Goal: Task Accomplishment & Management: Use online tool/utility

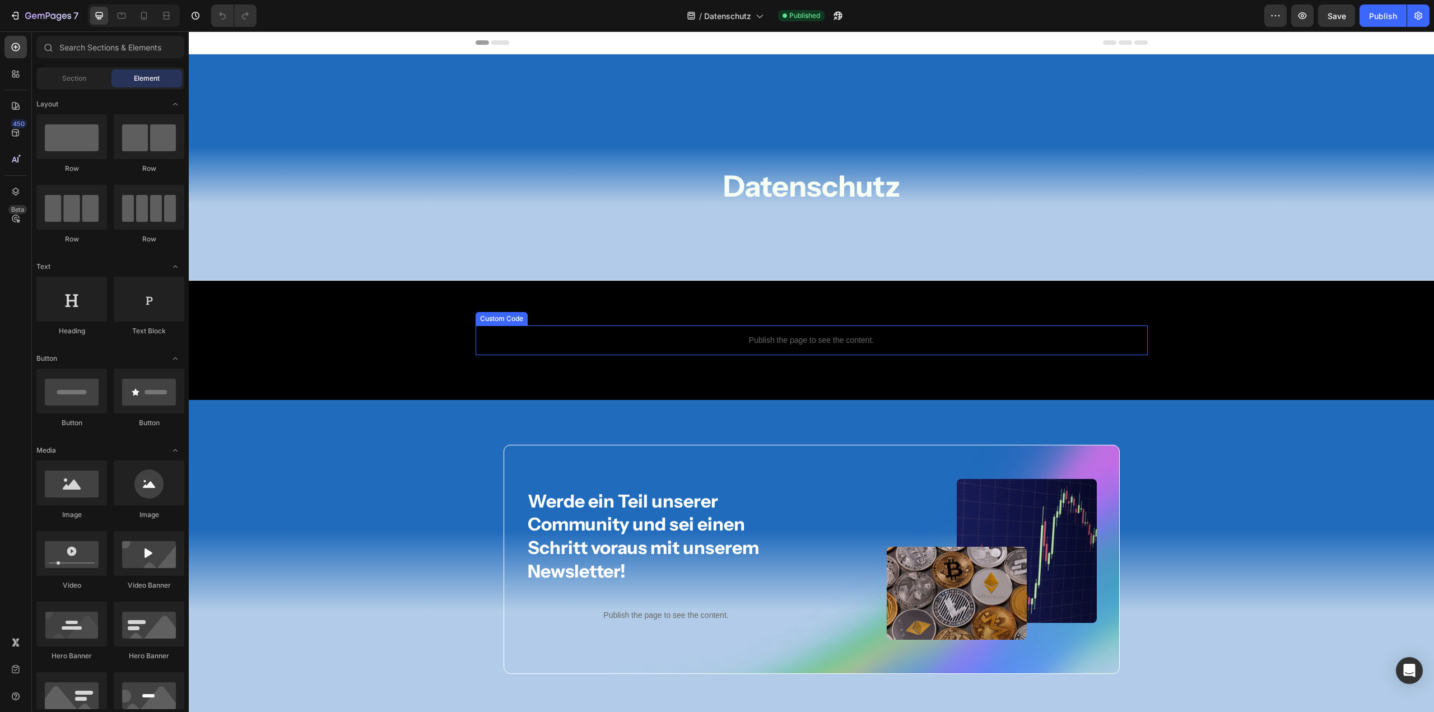
click at [748, 336] on p "Publish the page to see the content." at bounding box center [812, 340] width 672 height 12
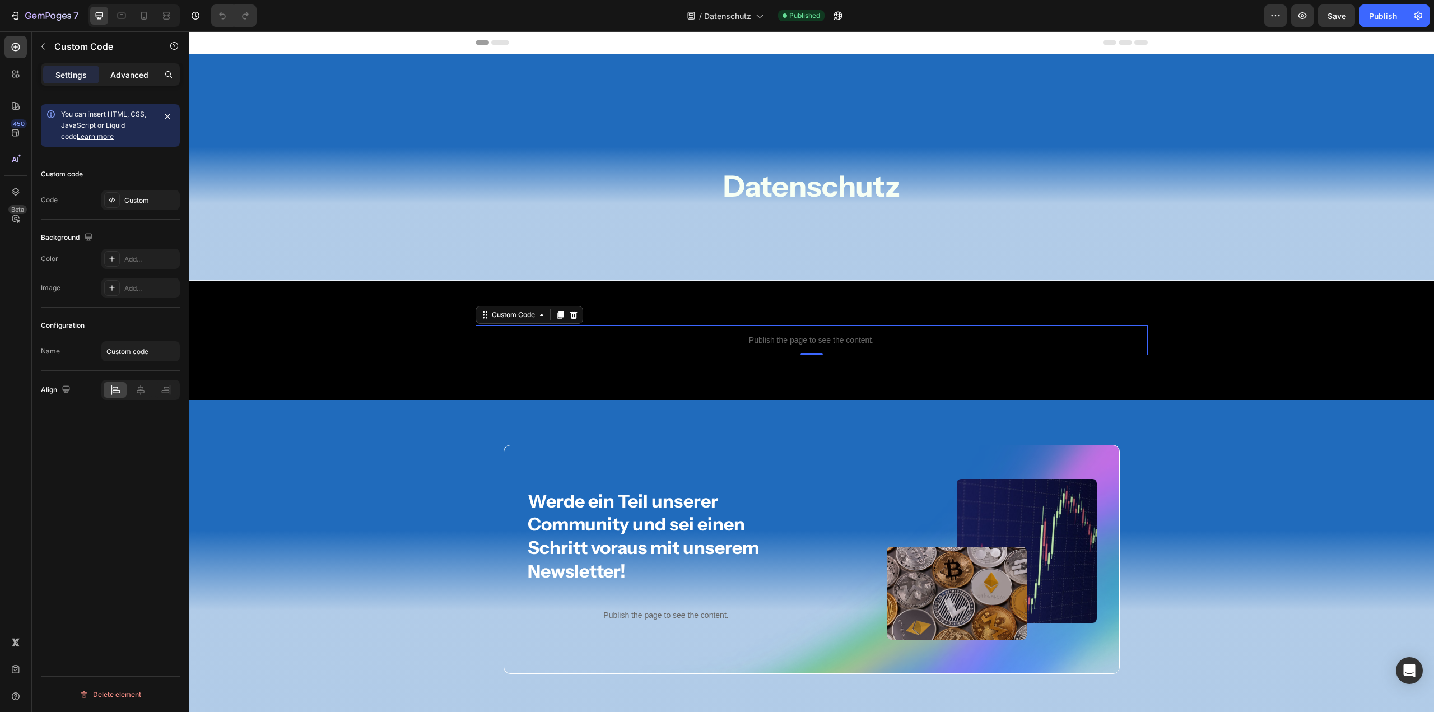
click at [121, 78] on p "Advanced" at bounding box center [129, 75] width 38 height 12
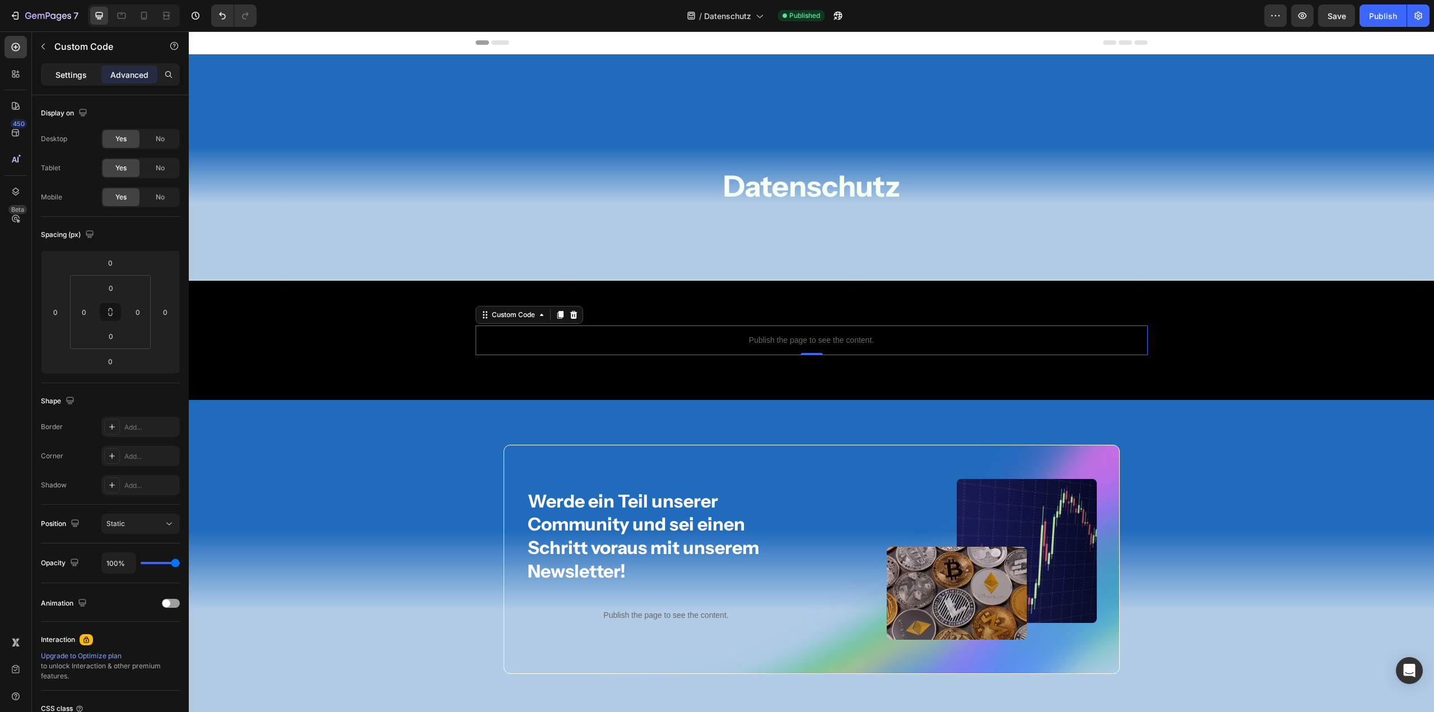
click at [91, 82] on div "Settings" at bounding box center [71, 75] width 56 height 18
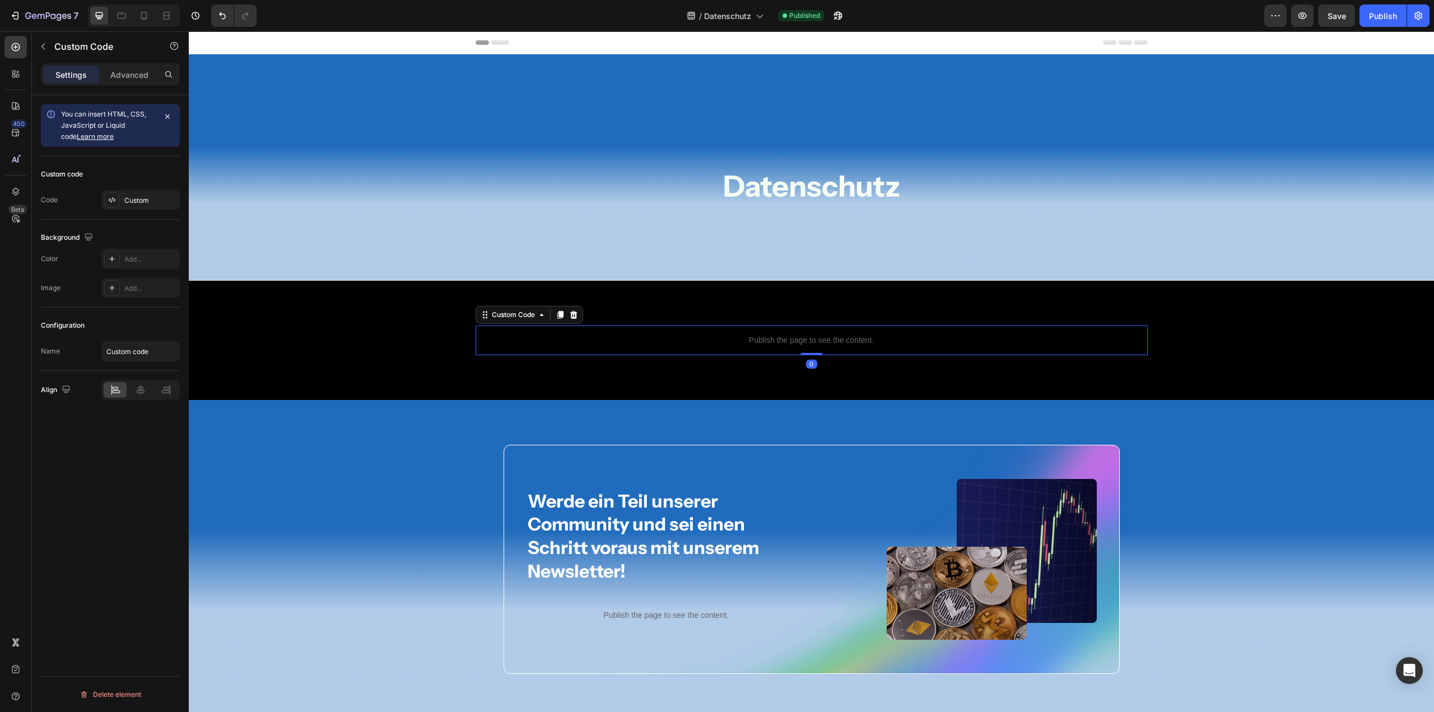
click at [108, 126] on span "You can insert HTML, CSS, JavaScript or Liquid code Learn more" at bounding box center [103, 125] width 85 height 31
click at [129, 76] on p "Advanced" at bounding box center [129, 75] width 38 height 12
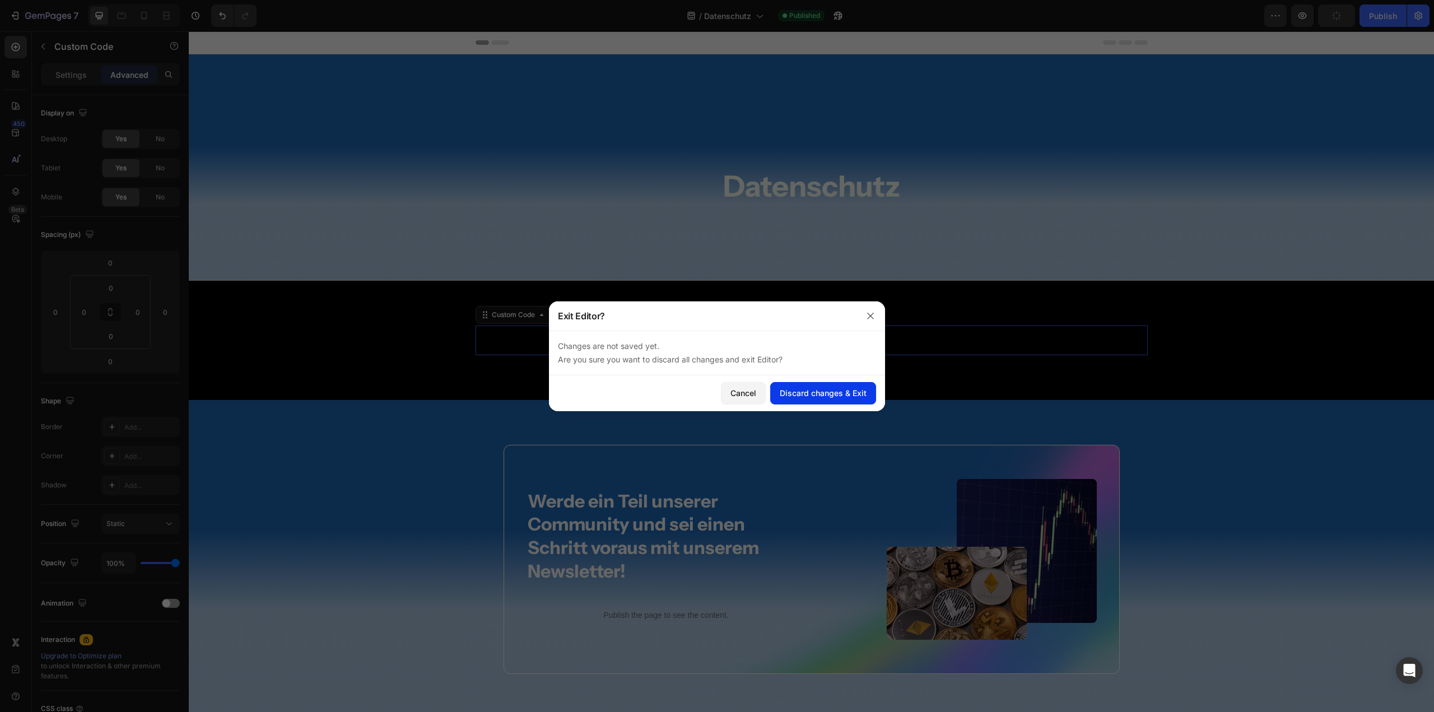
click at [839, 396] on div "Discard changes & Exit" at bounding box center [823, 393] width 87 height 12
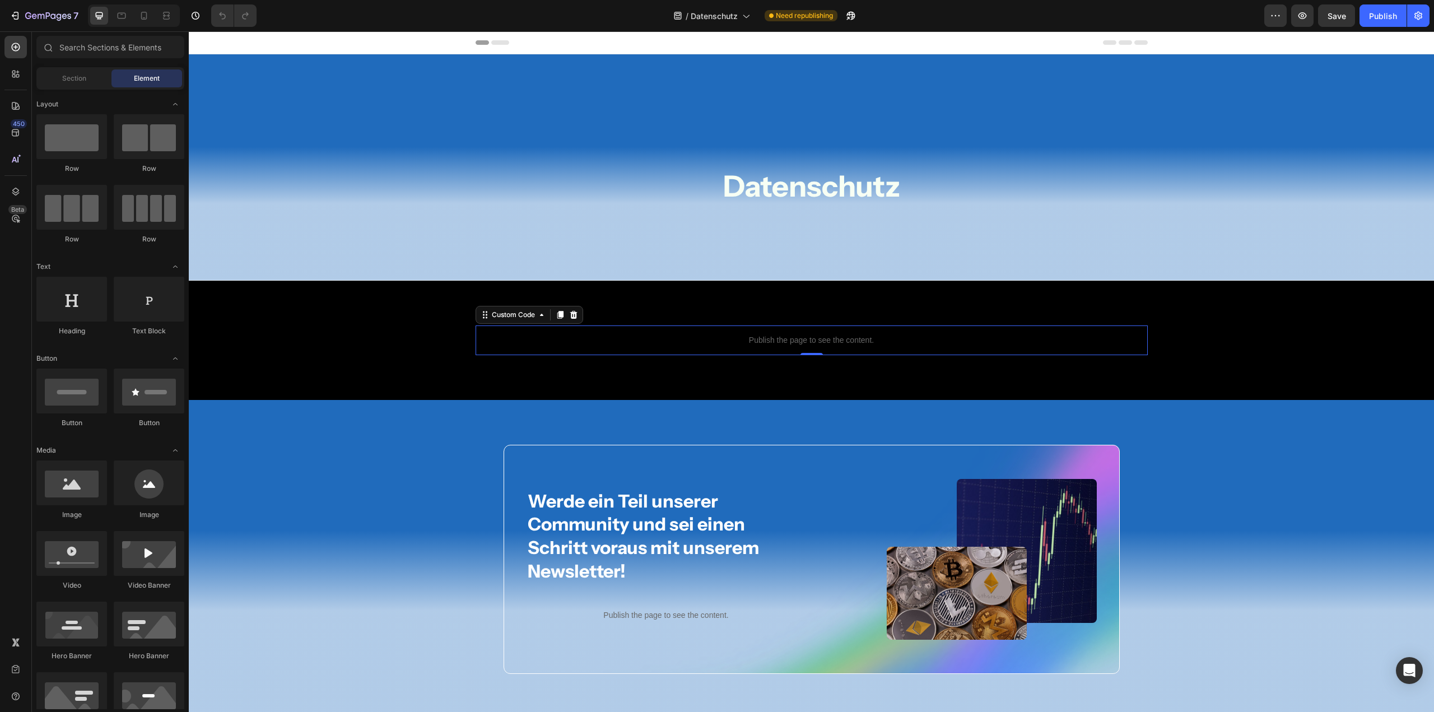
click at [763, 345] on p "Publish the page to see the content." at bounding box center [812, 340] width 672 height 12
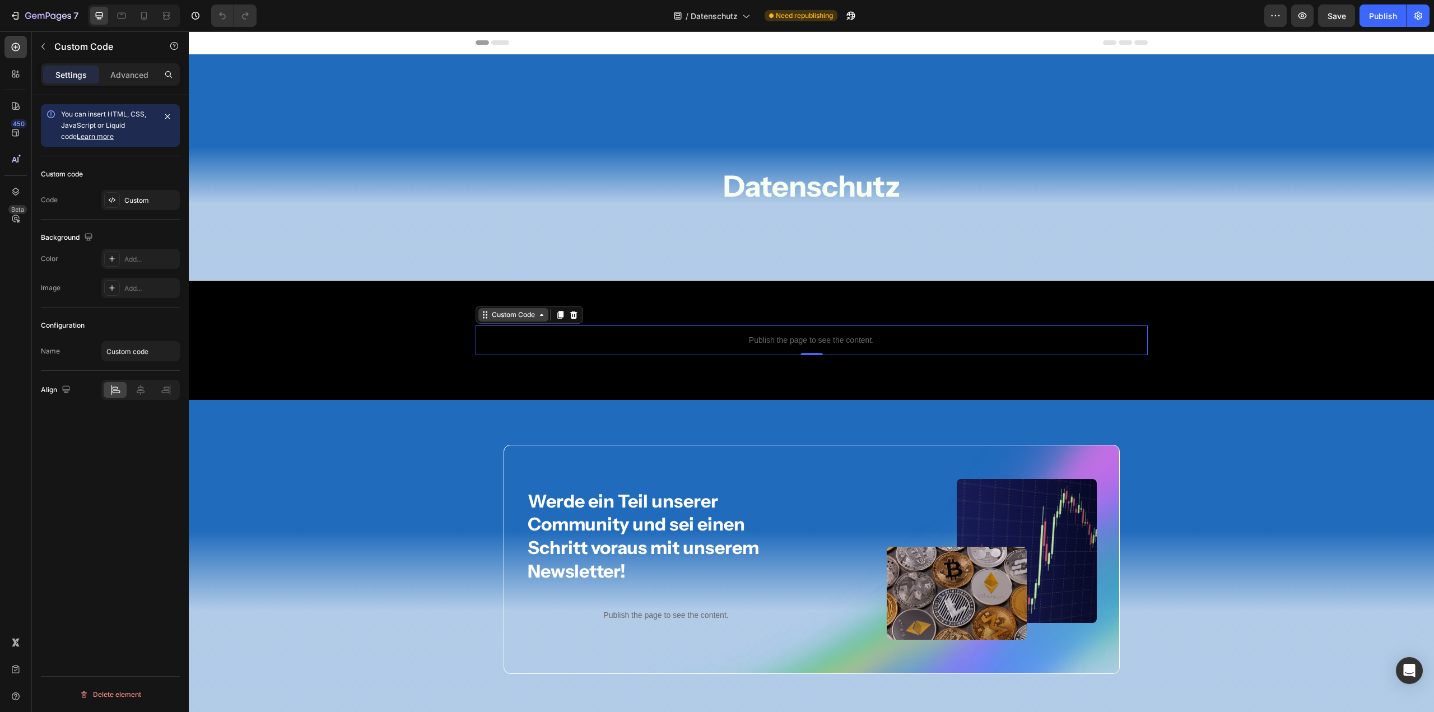
click at [523, 319] on div "Custom Code" at bounding box center [513, 314] width 70 height 13
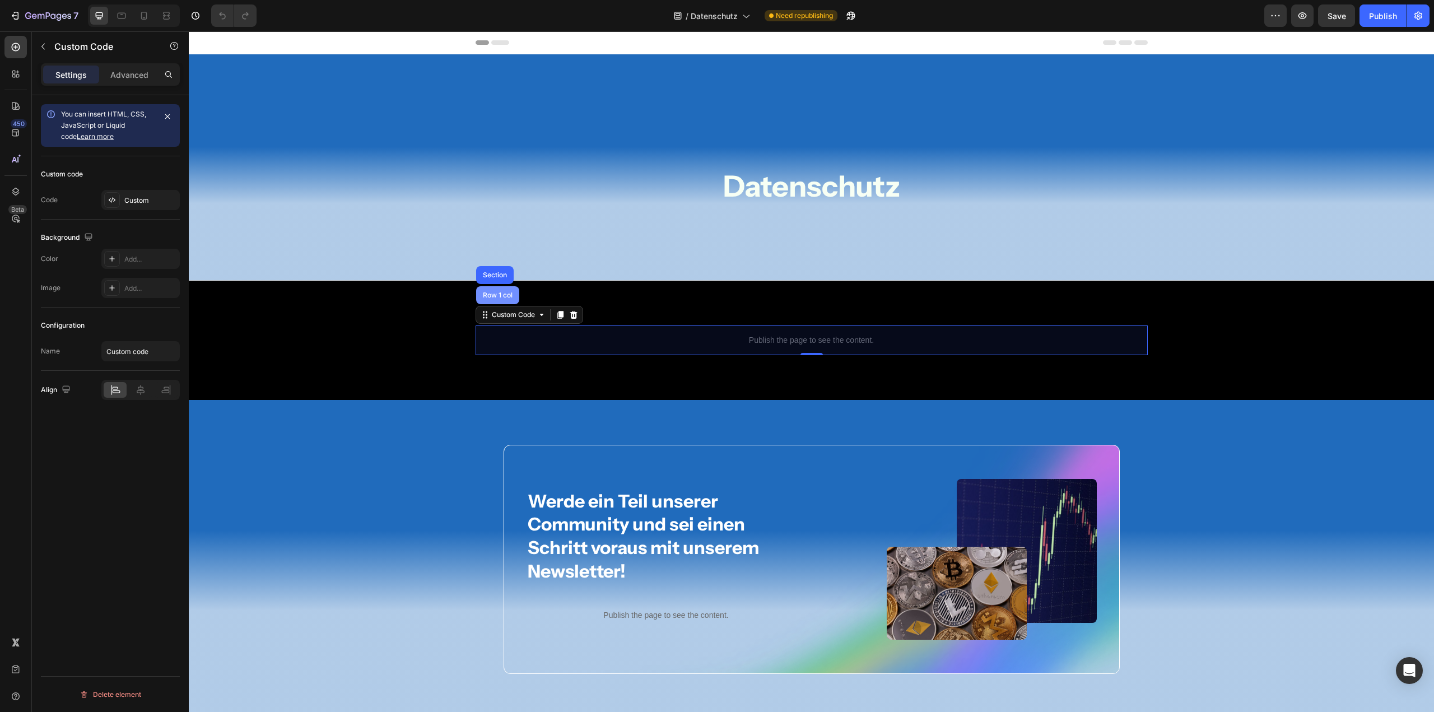
click at [491, 295] on div "Row 1 col" at bounding box center [498, 295] width 34 height 7
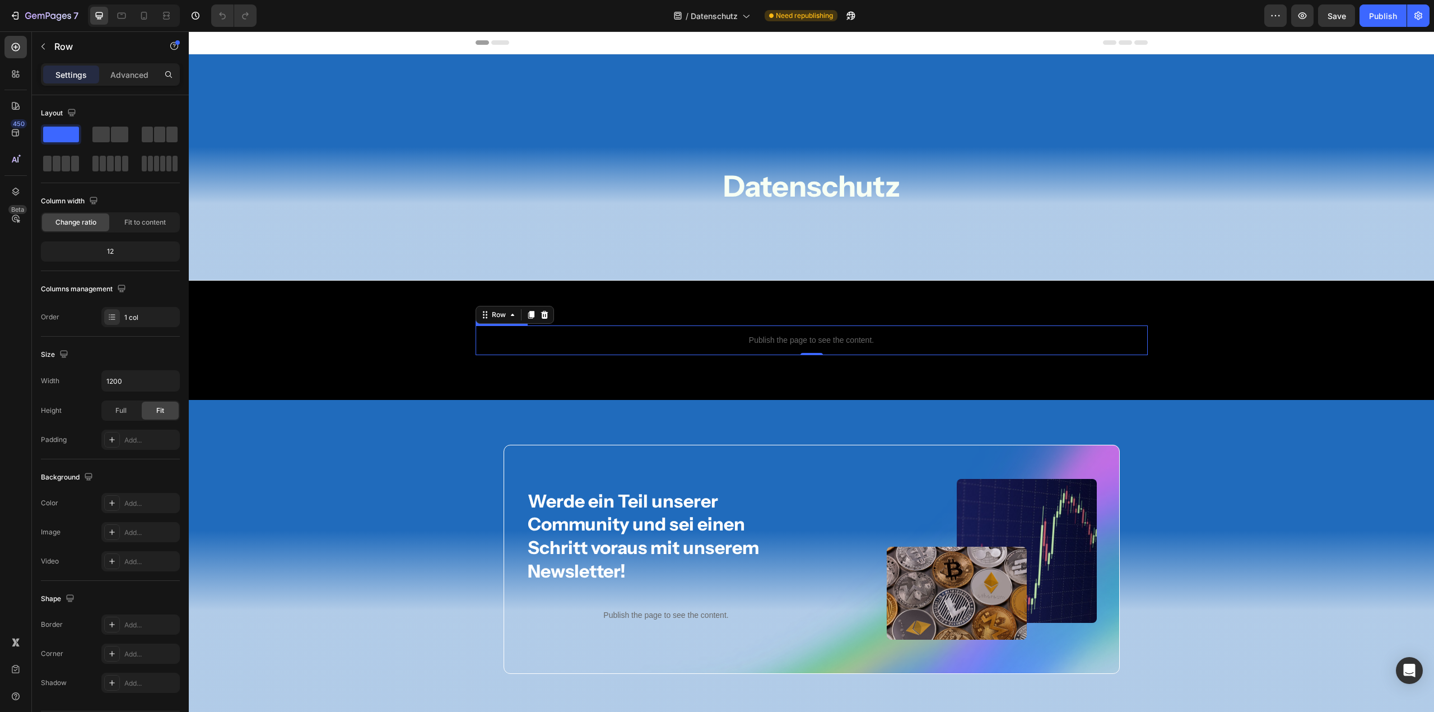
click at [776, 340] on p "Publish the page to see the content." at bounding box center [812, 340] width 672 height 12
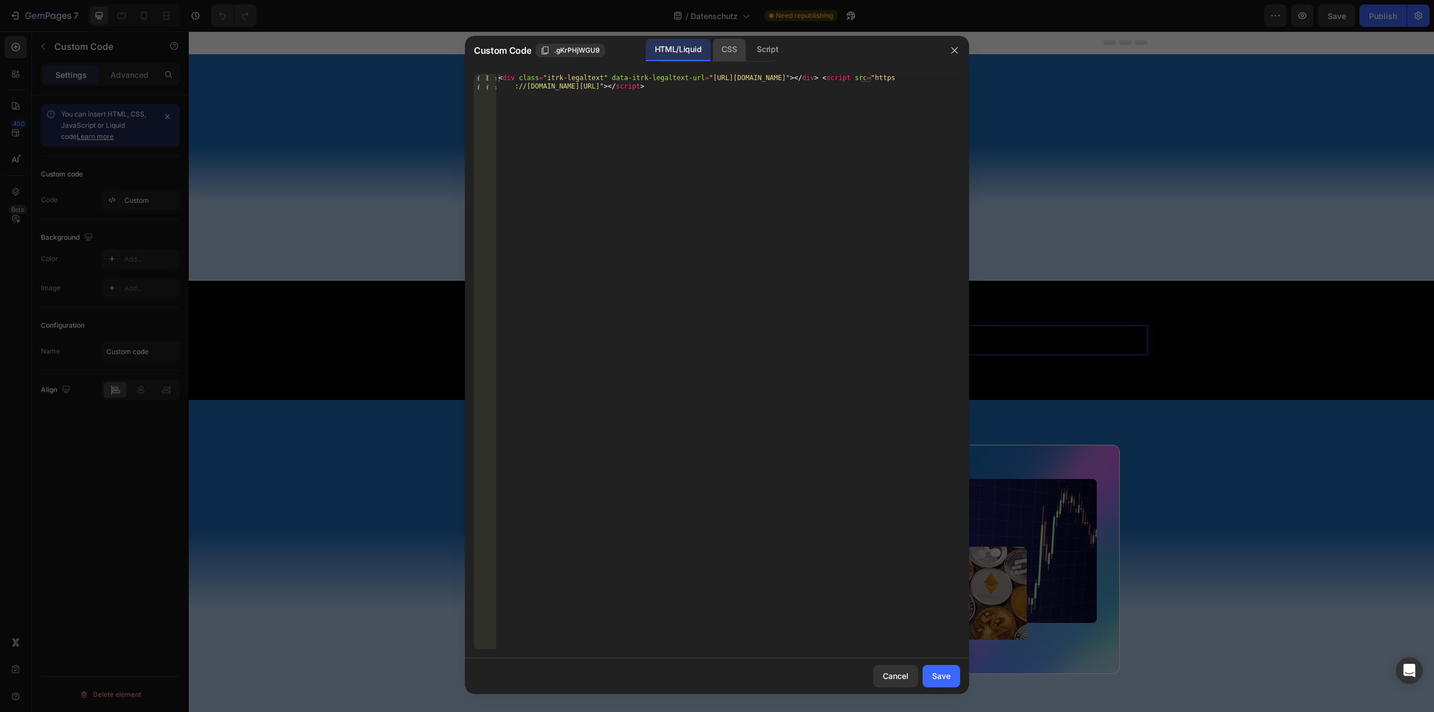
click at [748, 52] on div "CSS" at bounding box center [767, 50] width 39 height 22
click at [773, 54] on div "Script" at bounding box center [767, 50] width 39 height 22
click at [732, 49] on div "CSS" at bounding box center [729, 50] width 33 height 22
click at [952, 46] on icon "button" at bounding box center [954, 50] width 9 height 9
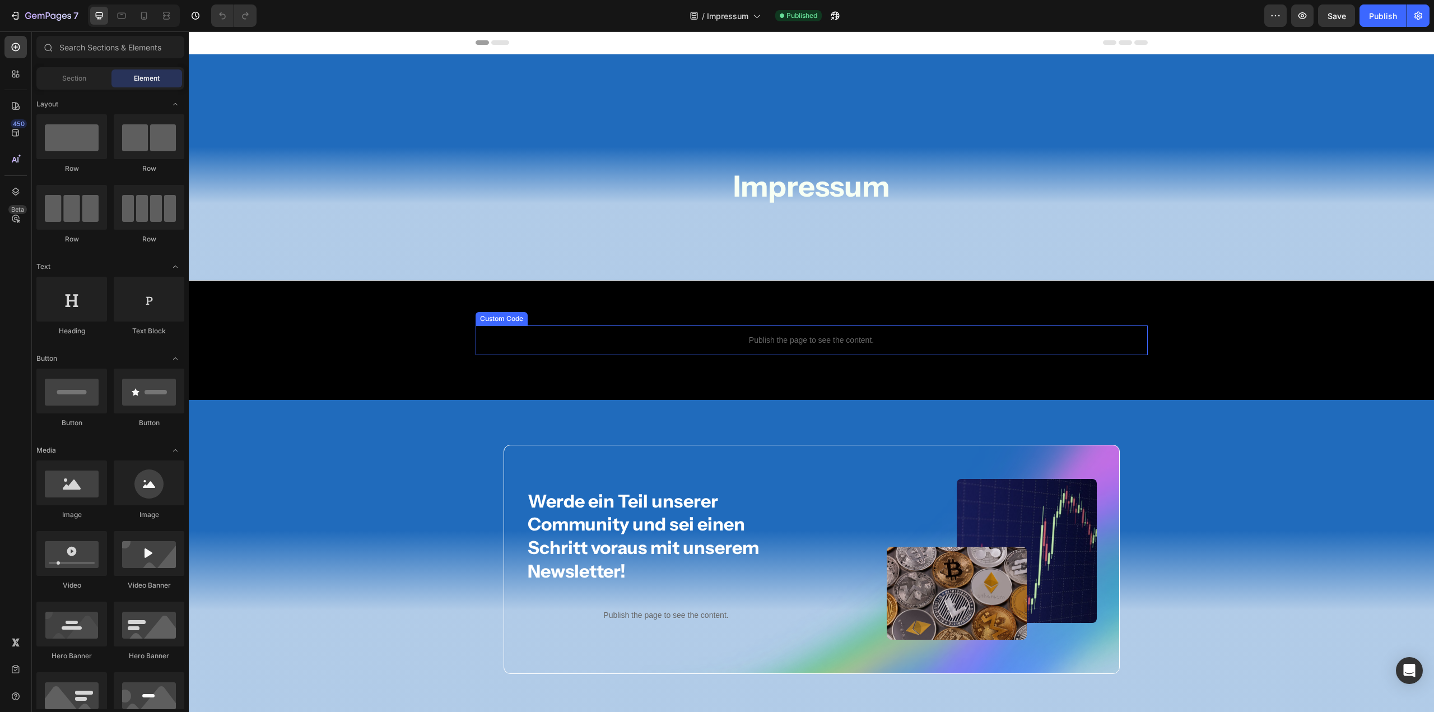
click at [798, 334] on p "Publish the page to see the content." at bounding box center [812, 340] width 672 height 12
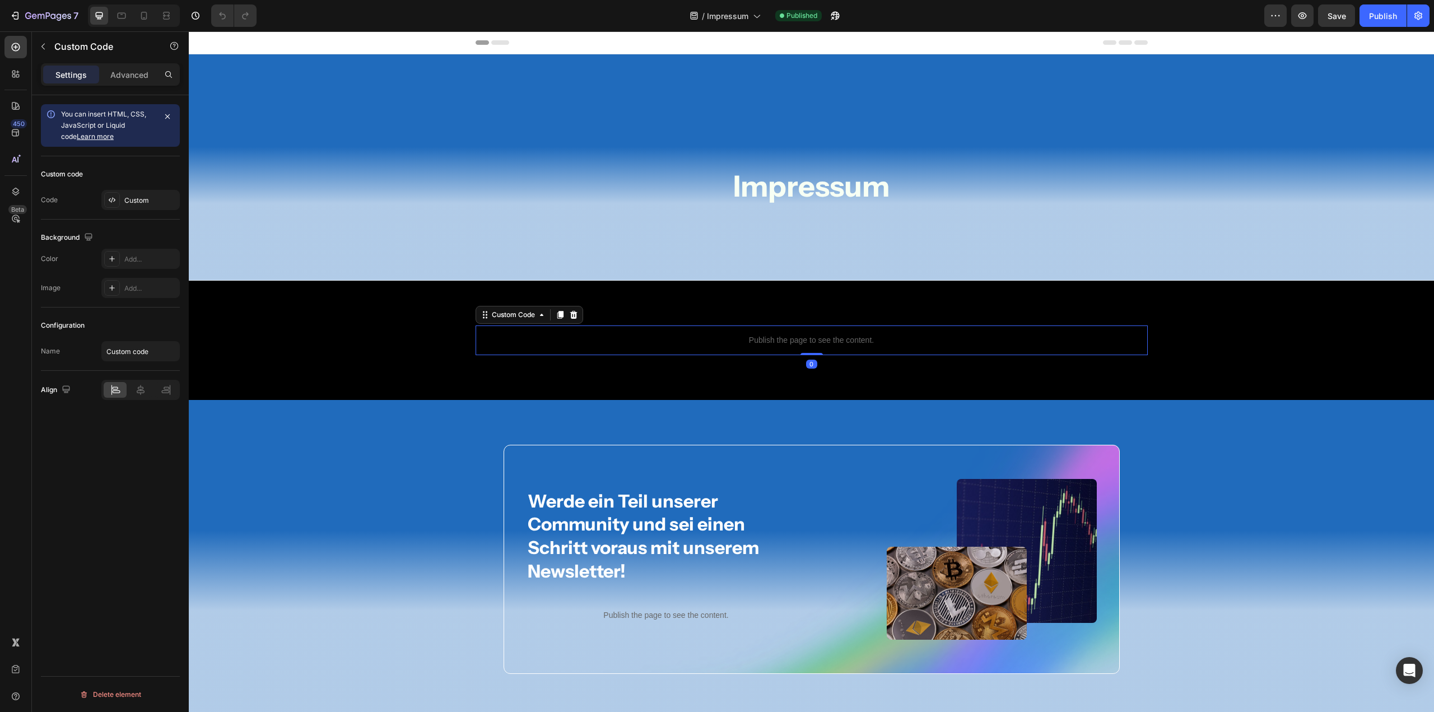
click at [517, 322] on div "Custom Code" at bounding box center [530, 315] width 108 height 18
click at [514, 315] on div "Custom Code" at bounding box center [514, 315] width 48 height 10
click at [505, 314] on div "Custom Code" at bounding box center [514, 315] width 48 height 10
click at [506, 317] on div "Custom Code" at bounding box center [514, 315] width 48 height 10
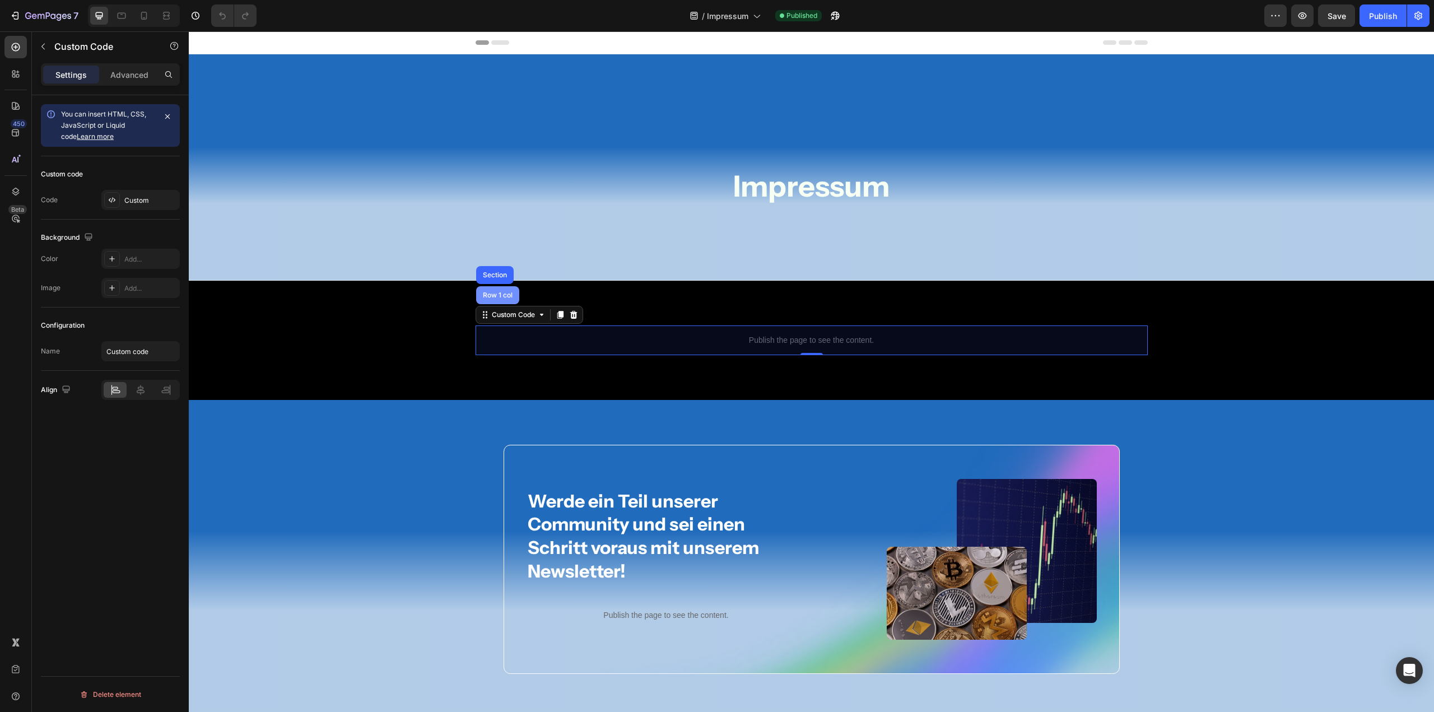
click at [500, 300] on div "Row 1 col" at bounding box center [497, 295] width 43 height 18
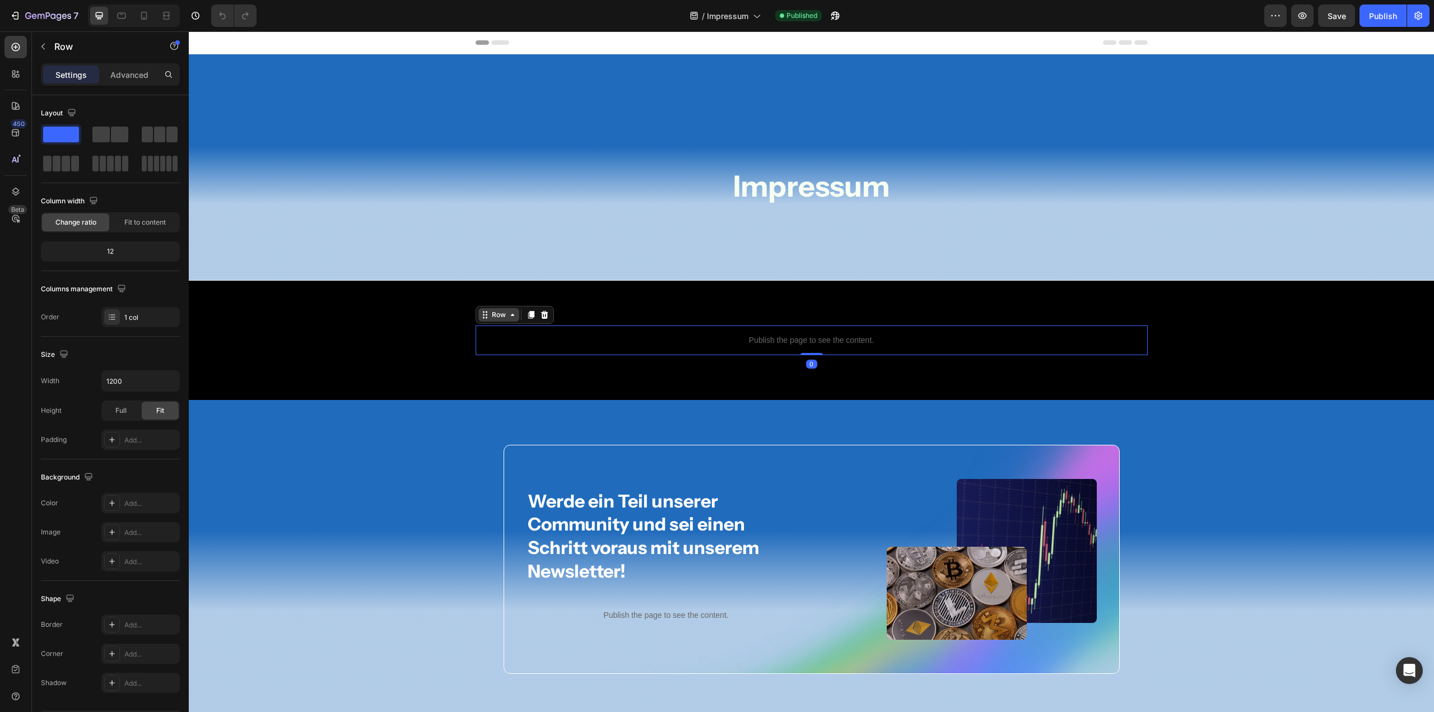
click at [502, 315] on div "Row" at bounding box center [499, 315] width 18 height 10
click at [499, 313] on div "Row" at bounding box center [499, 315] width 18 height 10
click at [499, 314] on div "Row" at bounding box center [499, 315] width 18 height 10
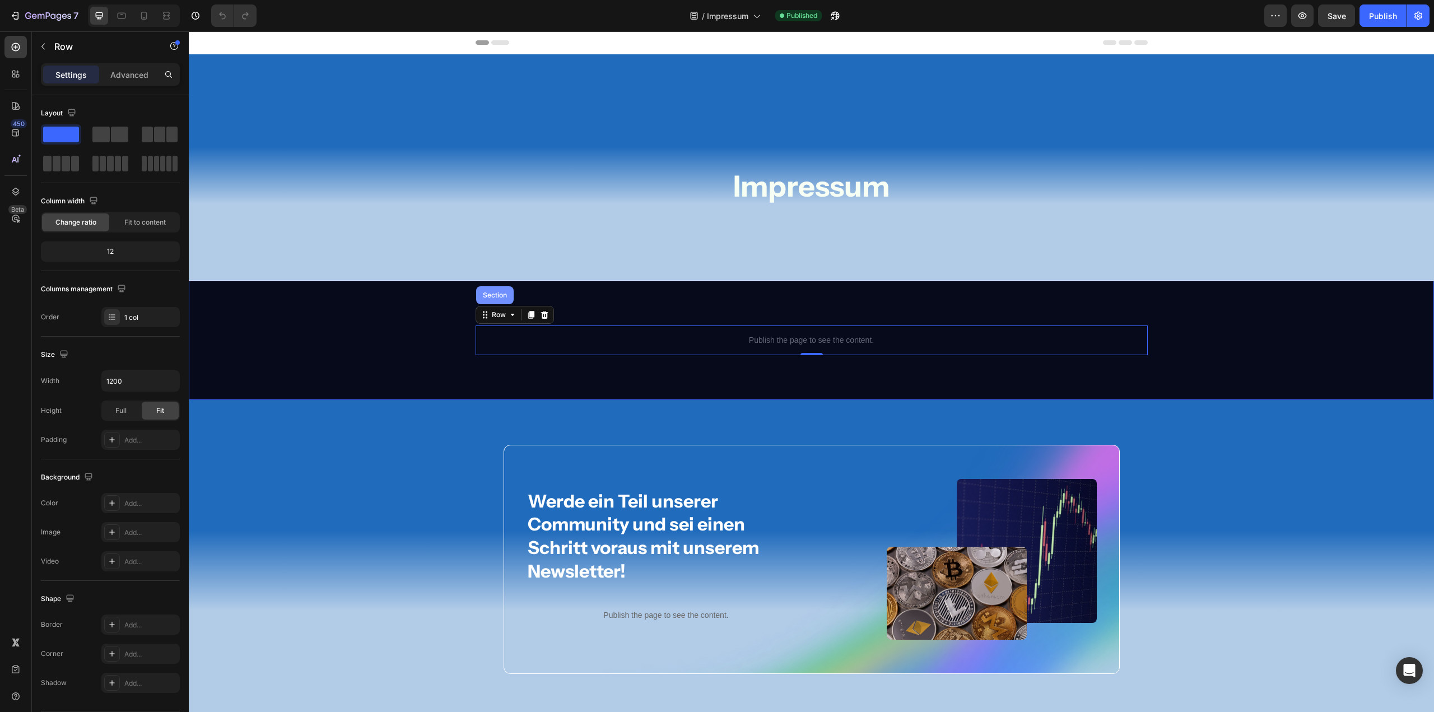
click at [496, 302] on div "Section" at bounding box center [495, 295] width 38 height 18
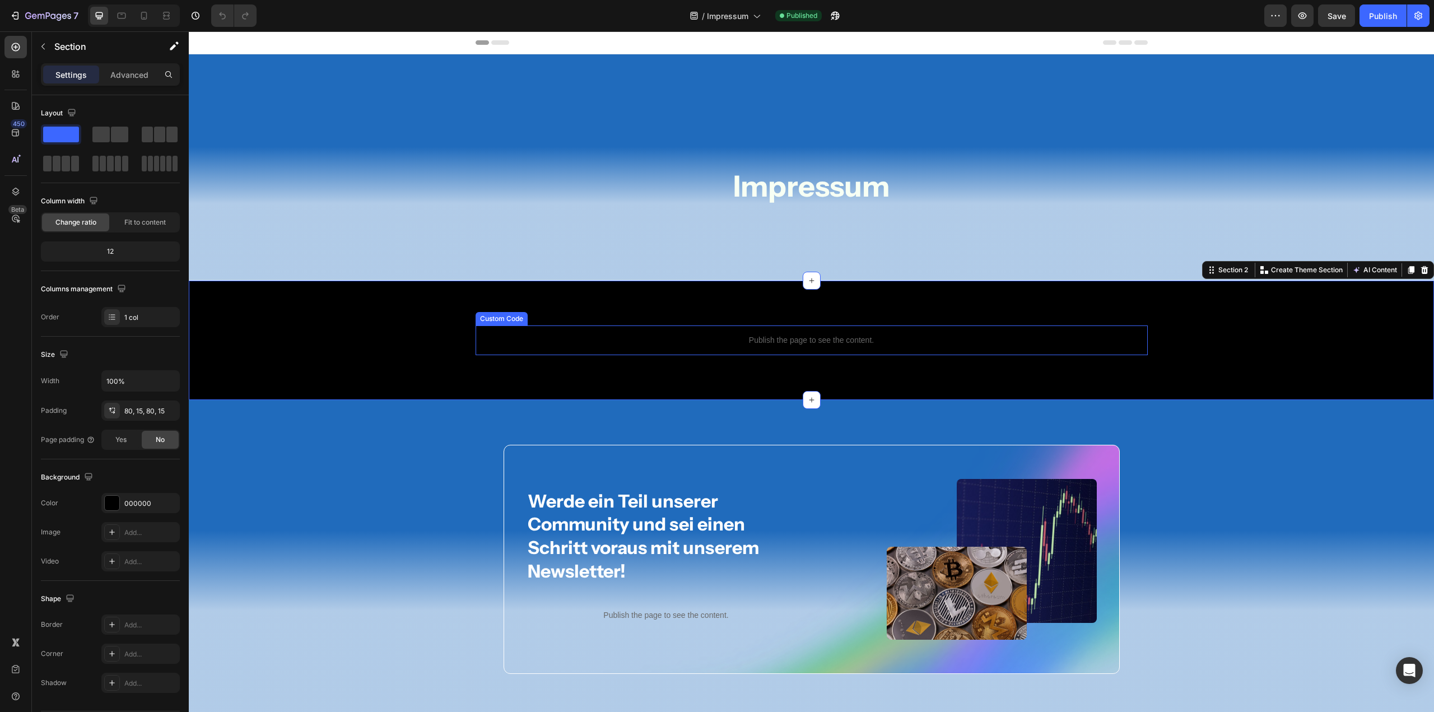
click at [829, 338] on p "Publish the page to see the content." at bounding box center [812, 340] width 672 height 12
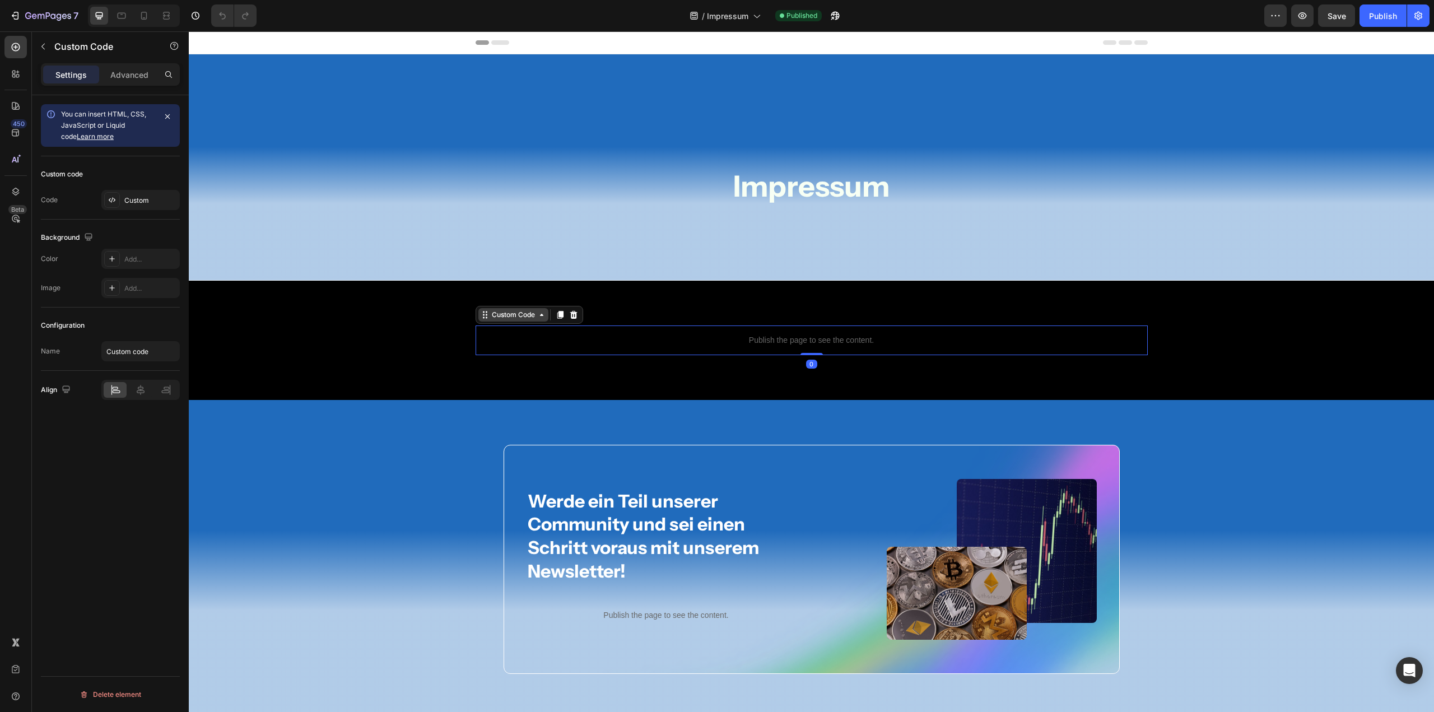
click at [508, 316] on div "Custom Code" at bounding box center [514, 315] width 48 height 10
click at [500, 301] on div "Row 1 col" at bounding box center [497, 295] width 43 height 18
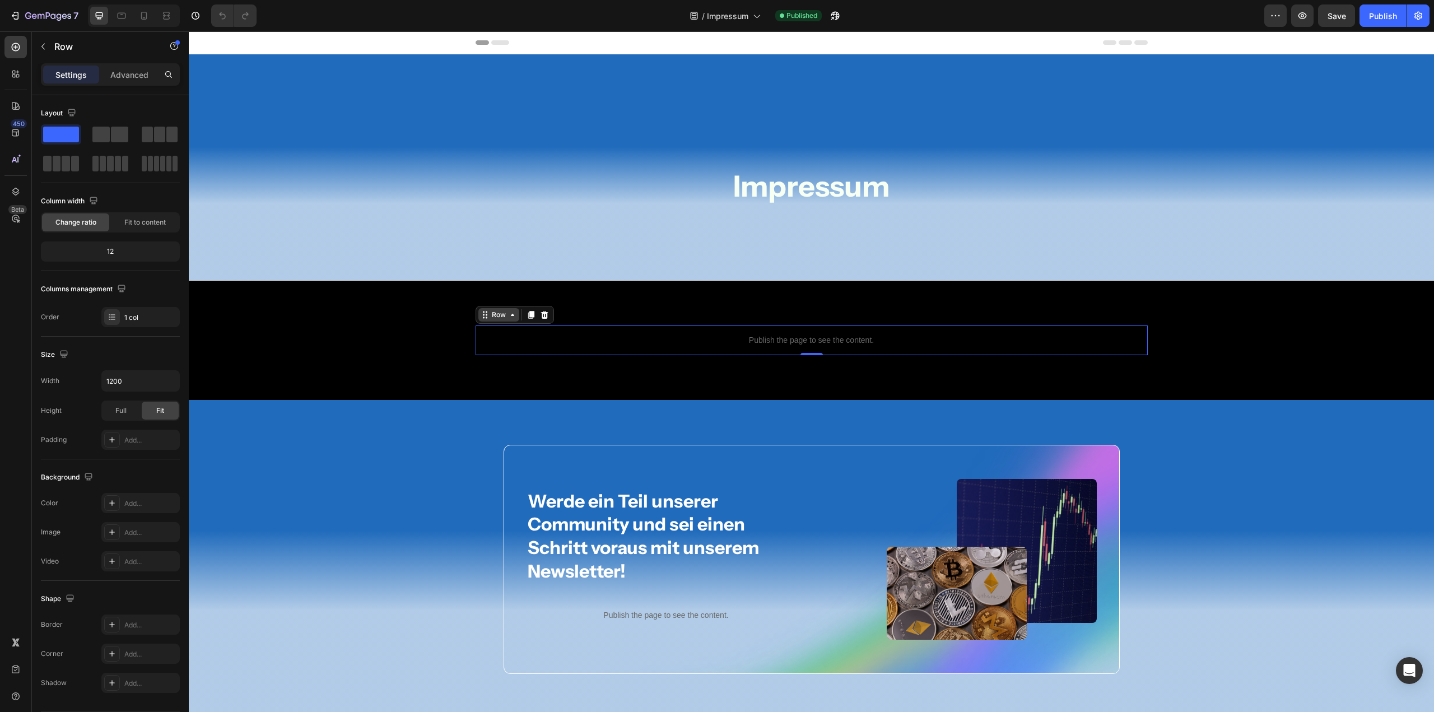
click at [490, 316] on div "Row" at bounding box center [499, 315] width 18 height 10
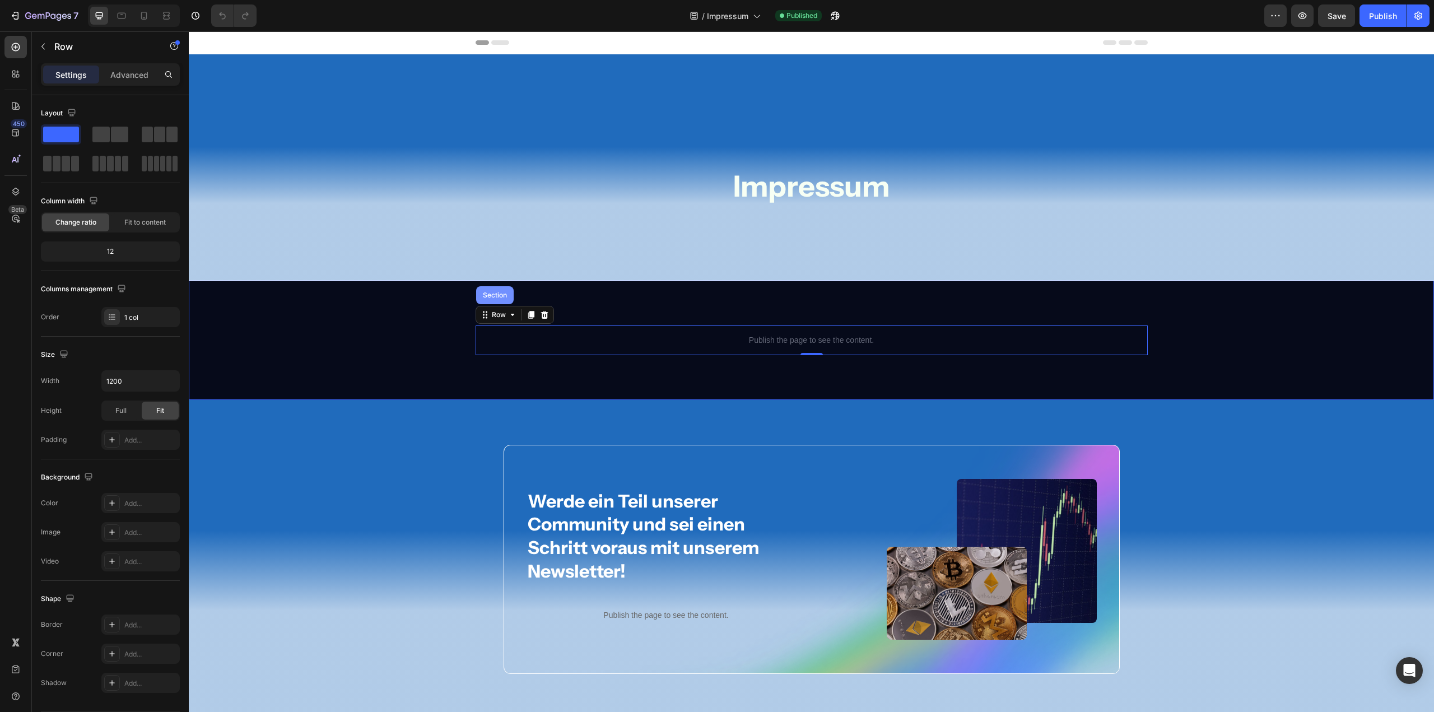
click at [490, 301] on div "Section" at bounding box center [495, 295] width 38 height 18
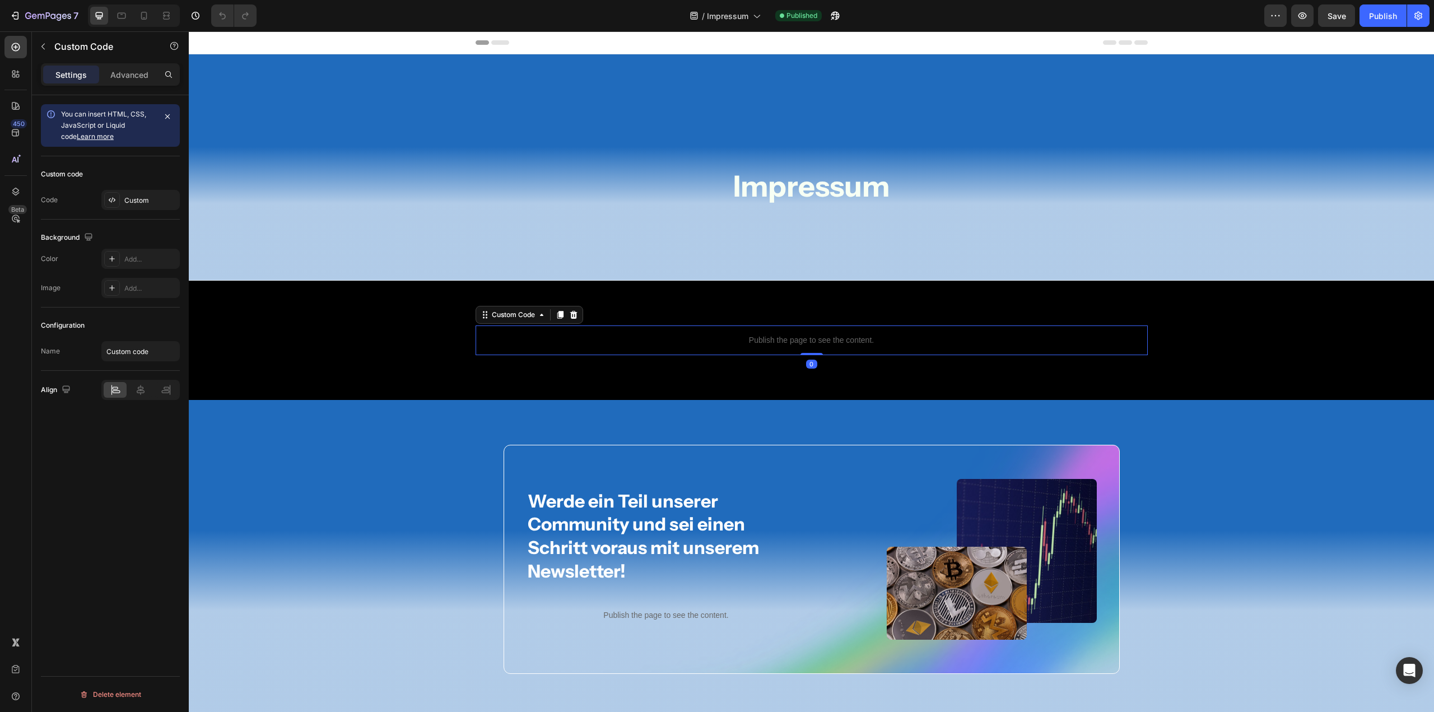
click at [799, 334] on p "Publish the page to see the content." at bounding box center [812, 340] width 672 height 12
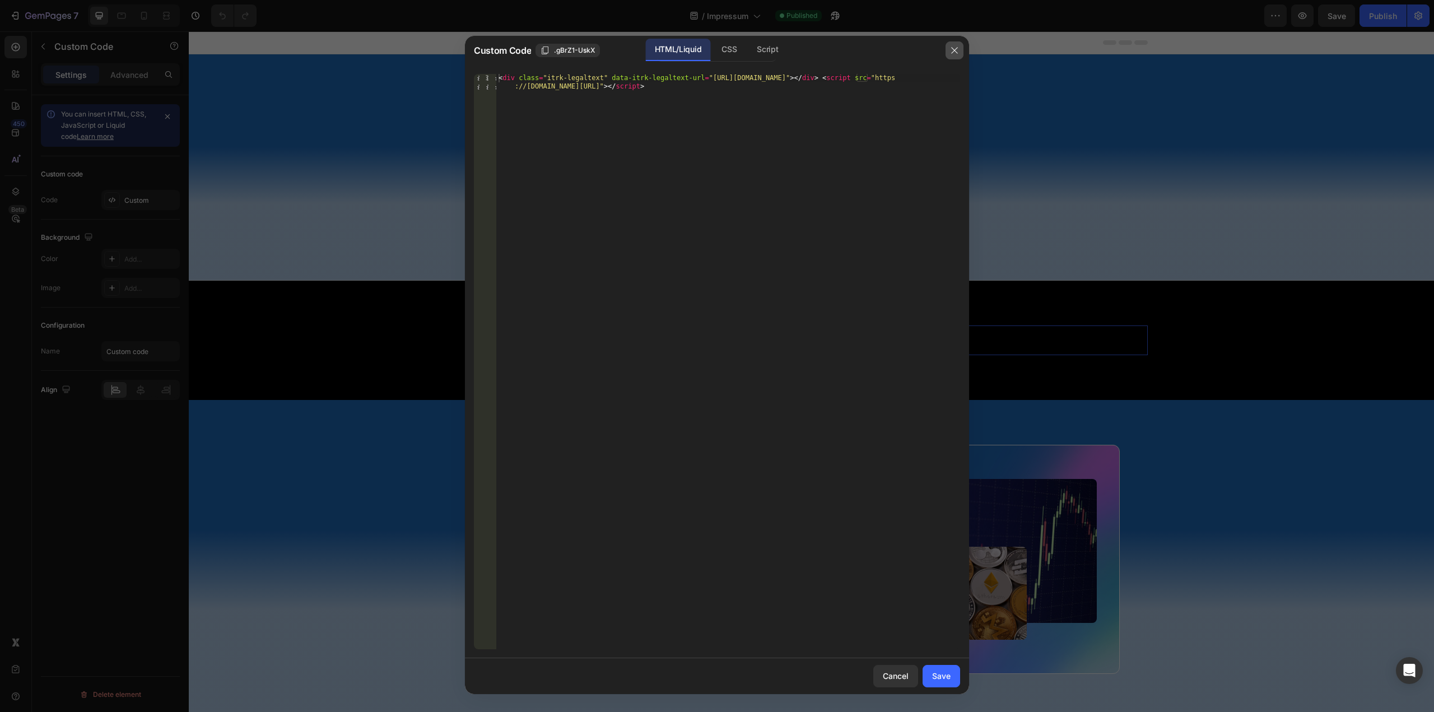
click at [952, 50] on icon "button" at bounding box center [954, 50] width 9 height 9
